Goal: Entertainment & Leisure: Consume media (video, audio)

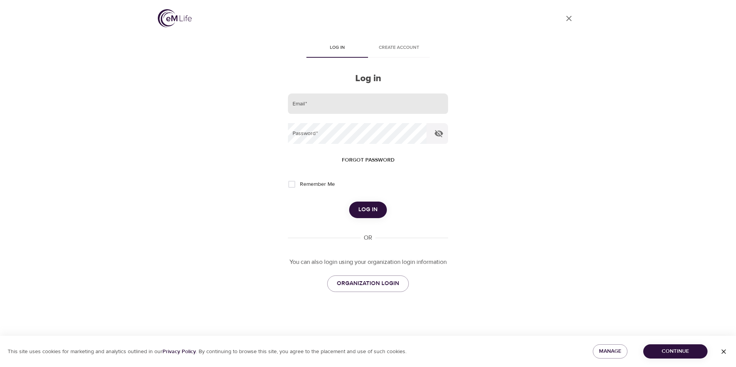
click at [326, 103] on input "email" at bounding box center [368, 104] width 160 height 21
type input "[EMAIL_ADDRESS][DOMAIN_NAME]"
click at [349, 202] on button "Log in" at bounding box center [368, 210] width 38 height 16
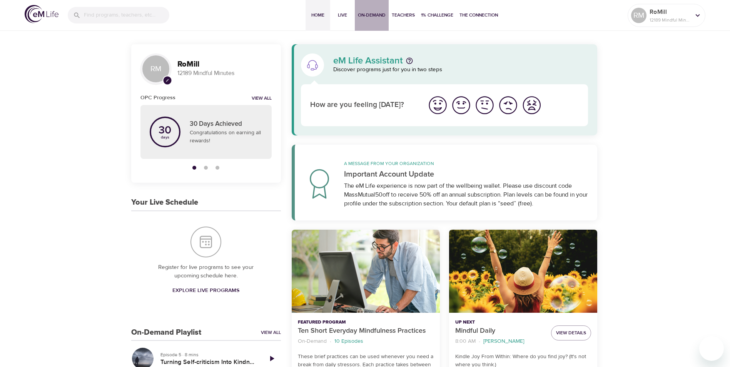
click at [372, 15] on span "On-Demand" at bounding box center [372, 15] width 28 height 8
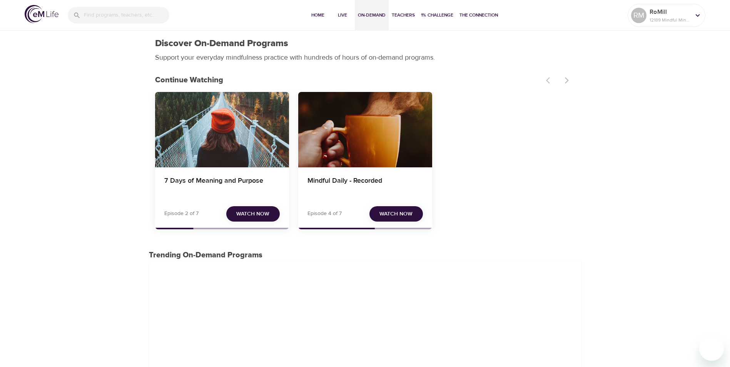
click at [253, 211] on span "Watch Now" at bounding box center [252, 214] width 33 height 10
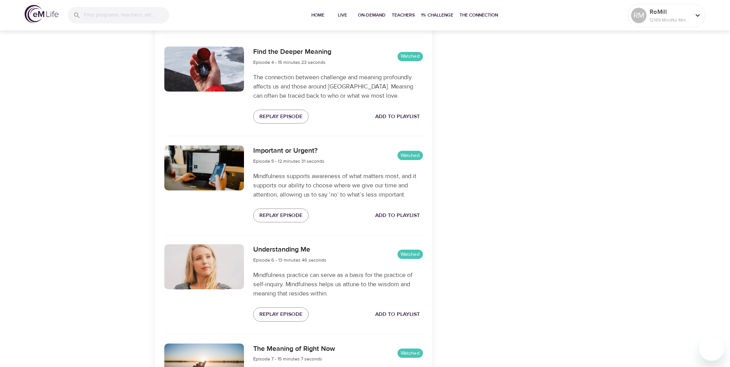
scroll to position [578, 0]
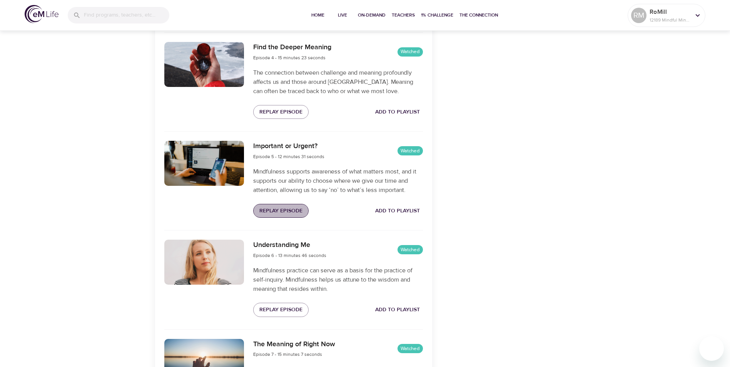
click at [275, 209] on span "Replay Episode" at bounding box center [280, 211] width 43 height 10
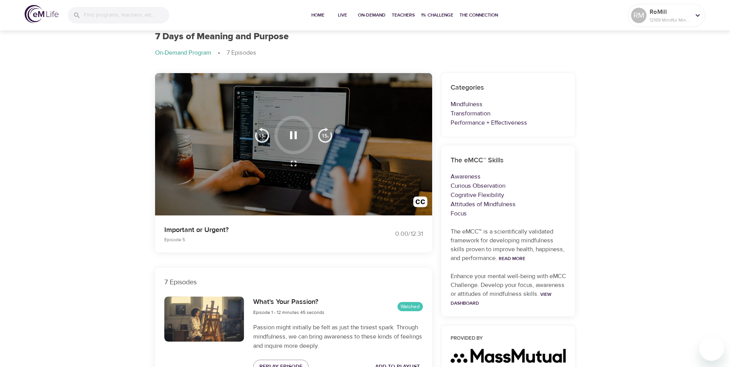
scroll to position [0, 0]
